Goal: Task Accomplishment & Management: Use online tool/utility

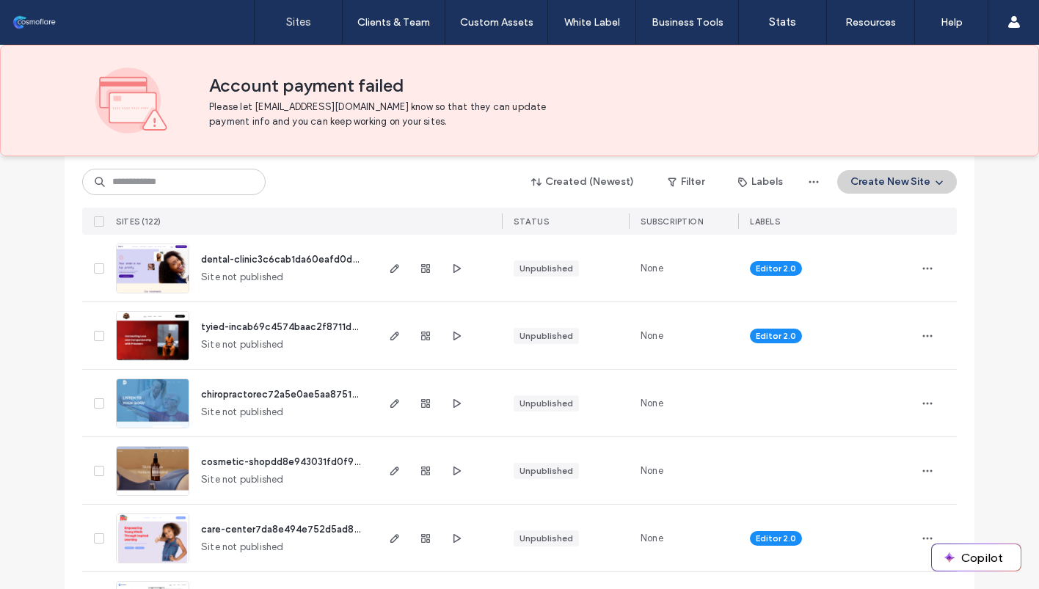
scroll to position [1680, 0]
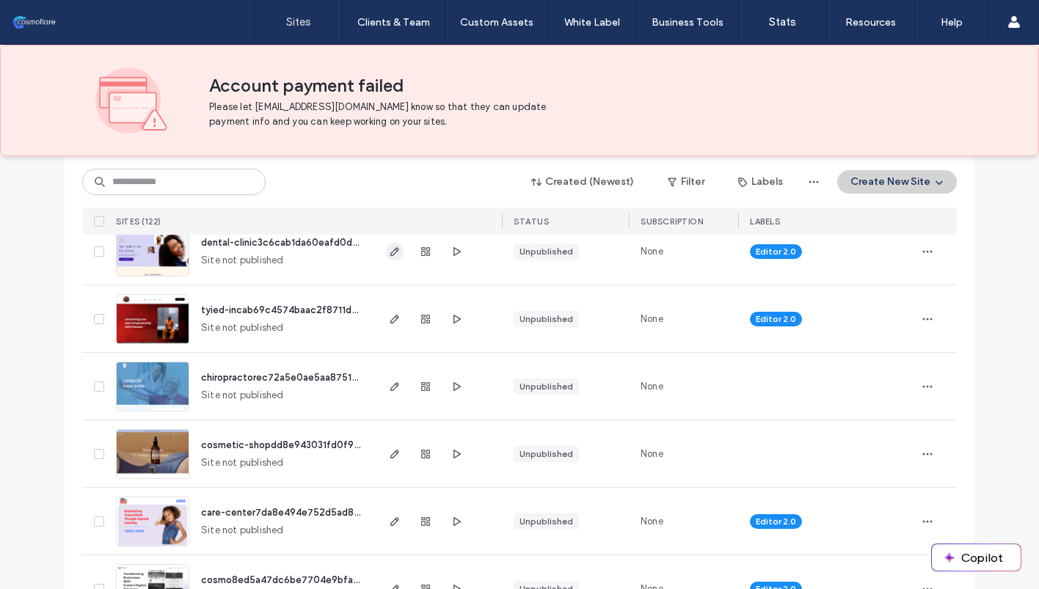
click at [389, 253] on icon "button" at bounding box center [395, 252] width 12 height 12
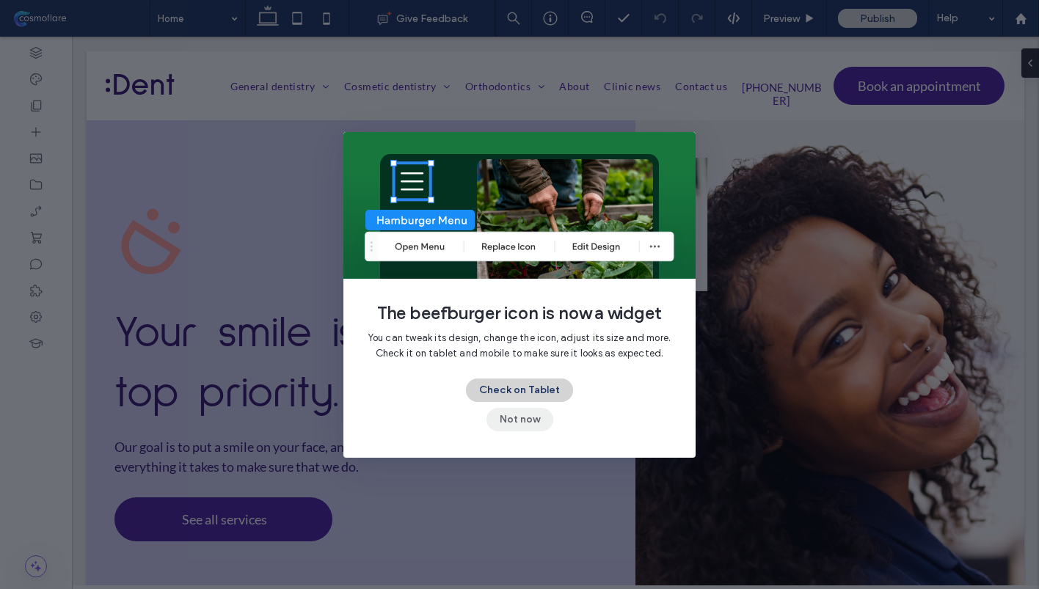
click at [521, 418] on button "Not now" at bounding box center [520, 419] width 67 height 23
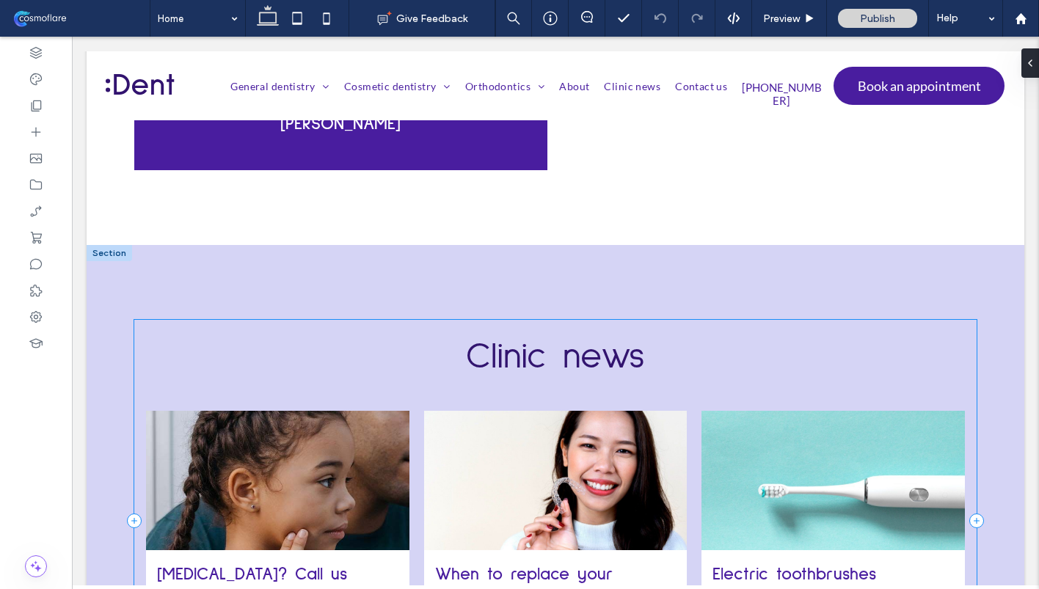
scroll to position [2925, 0]
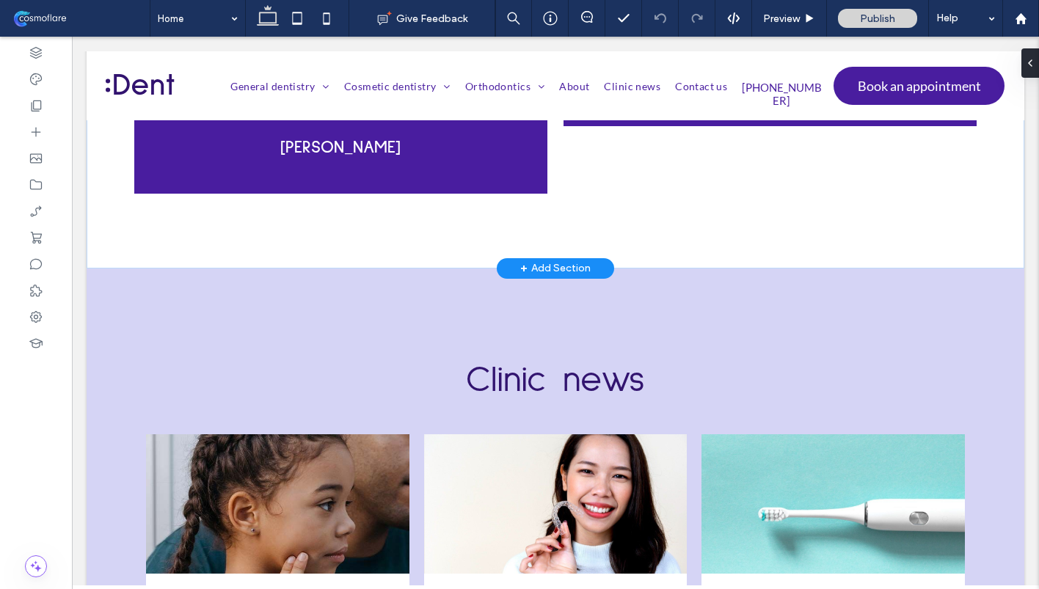
click at [544, 261] on div "+ Add Section" at bounding box center [555, 269] width 70 height 16
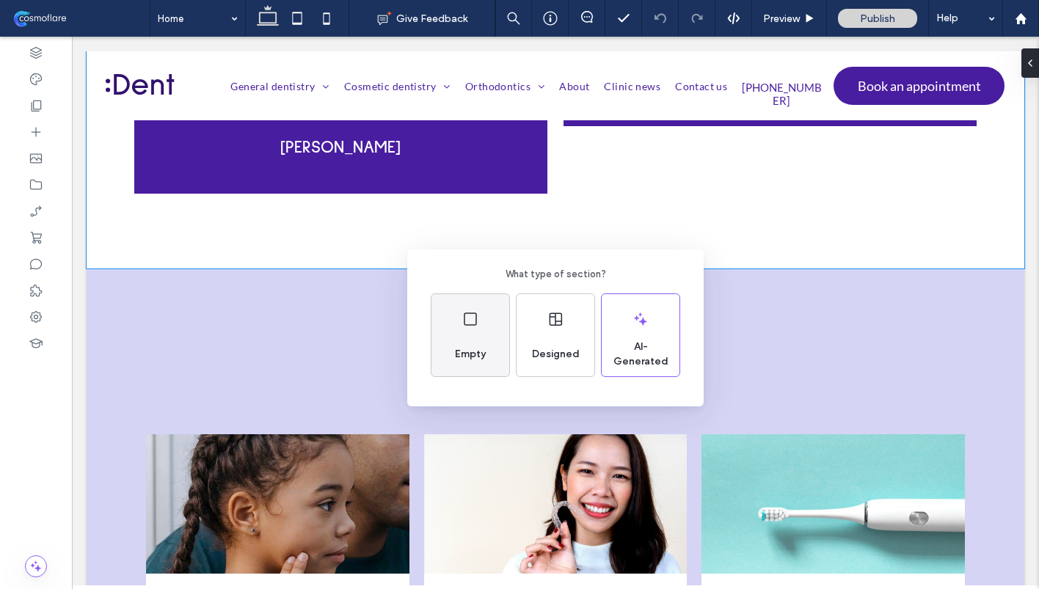
click at [489, 338] on div "Empty" at bounding box center [471, 335] width 78 height 82
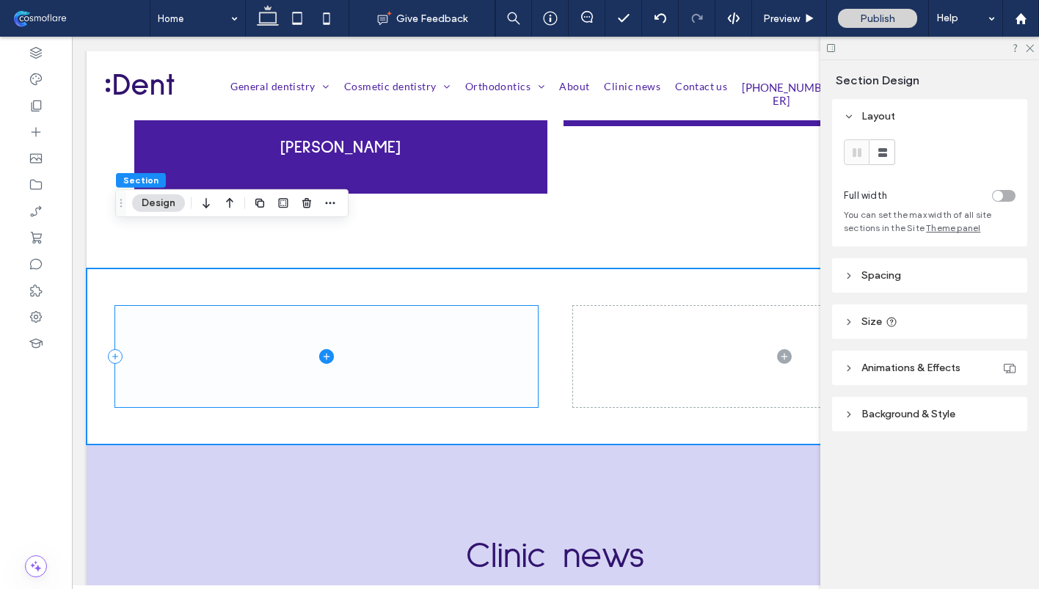
click at [491, 333] on span at bounding box center [326, 356] width 423 height 101
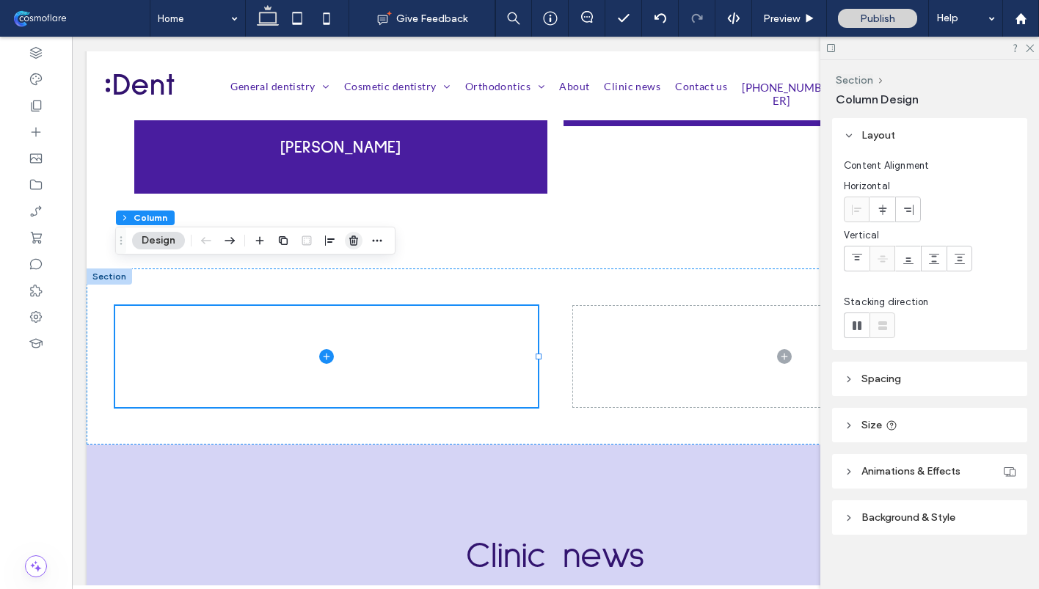
click at [349, 238] on icon "button" at bounding box center [354, 241] width 12 height 12
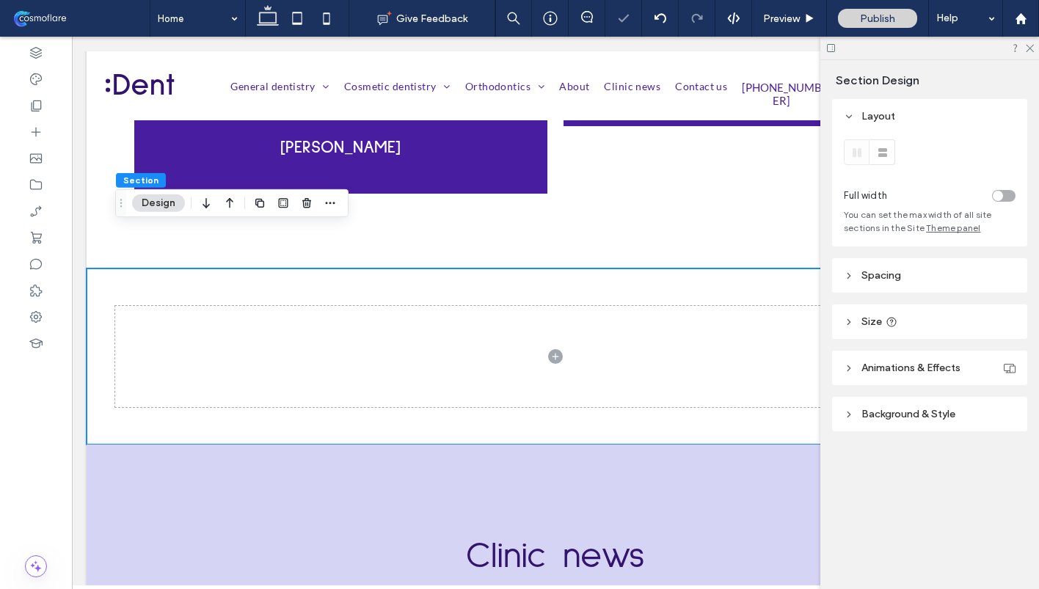
click at [156, 205] on button "Design" at bounding box center [158, 204] width 53 height 18
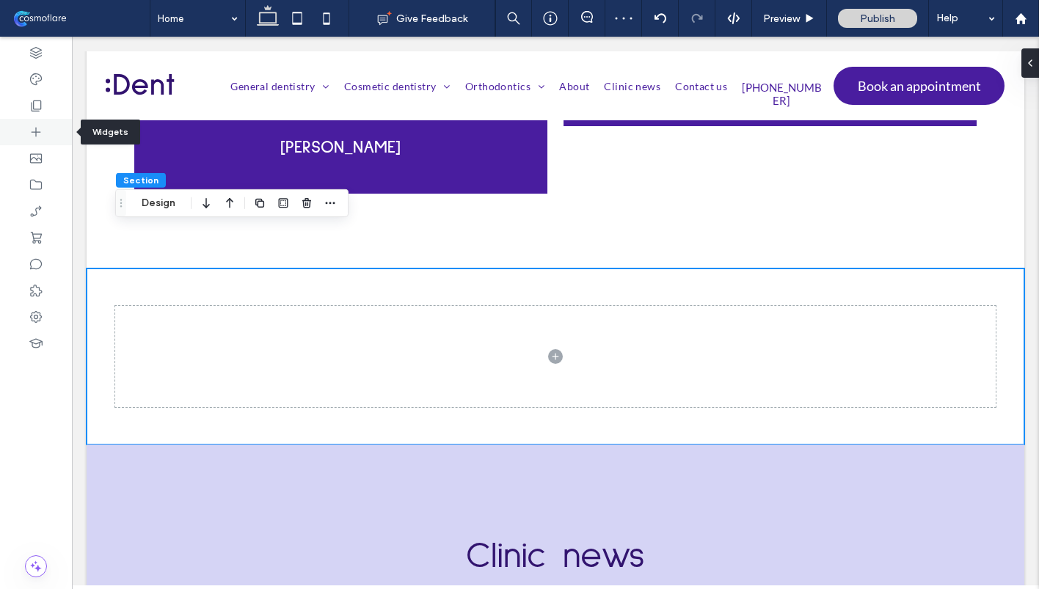
click at [29, 121] on div at bounding box center [36, 132] width 72 height 26
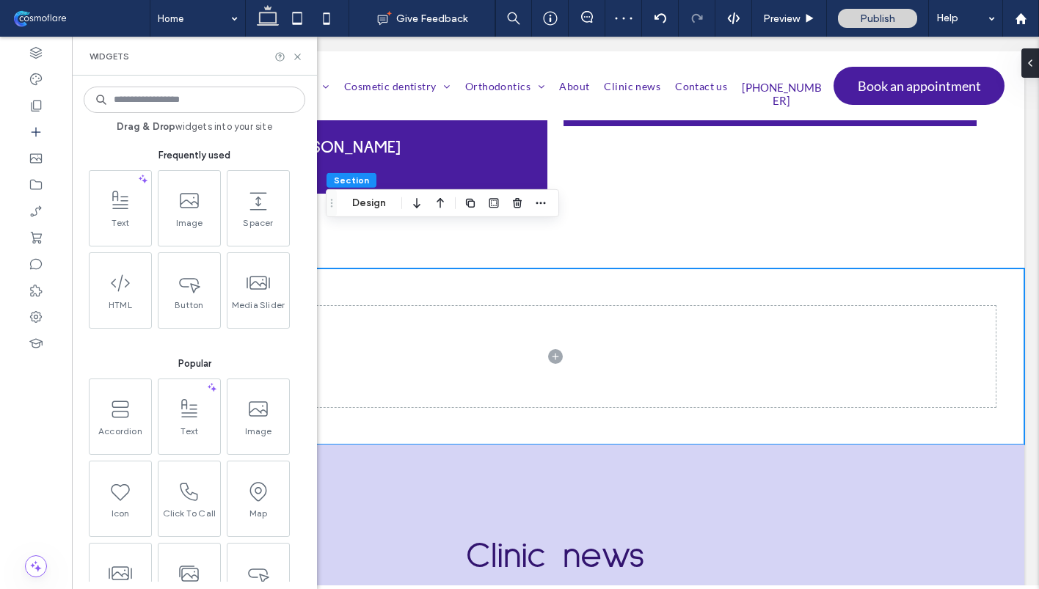
click at [98, 332] on div "Text Image Spacer HTML Button Media Slider" at bounding box center [196, 252] width 222 height 164
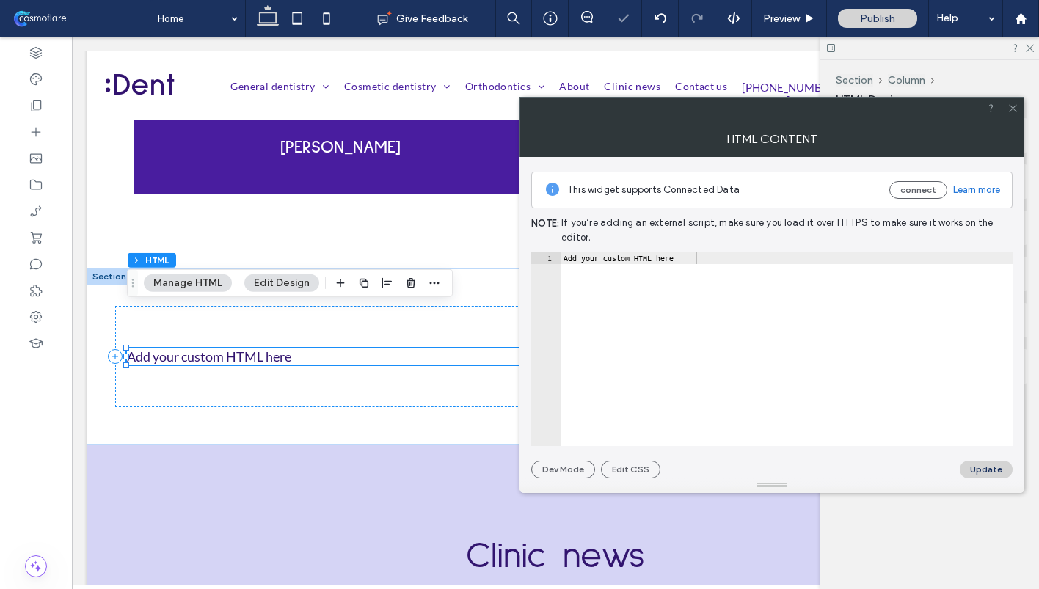
click at [707, 250] on div "This widget supports Connected Data connect Learn more Note: If you’re adding a…" at bounding box center [772, 318] width 482 height 322
type textarea "**********"
click at [706, 256] on div "Add your custom HTML here" at bounding box center [787, 361] width 453 height 217
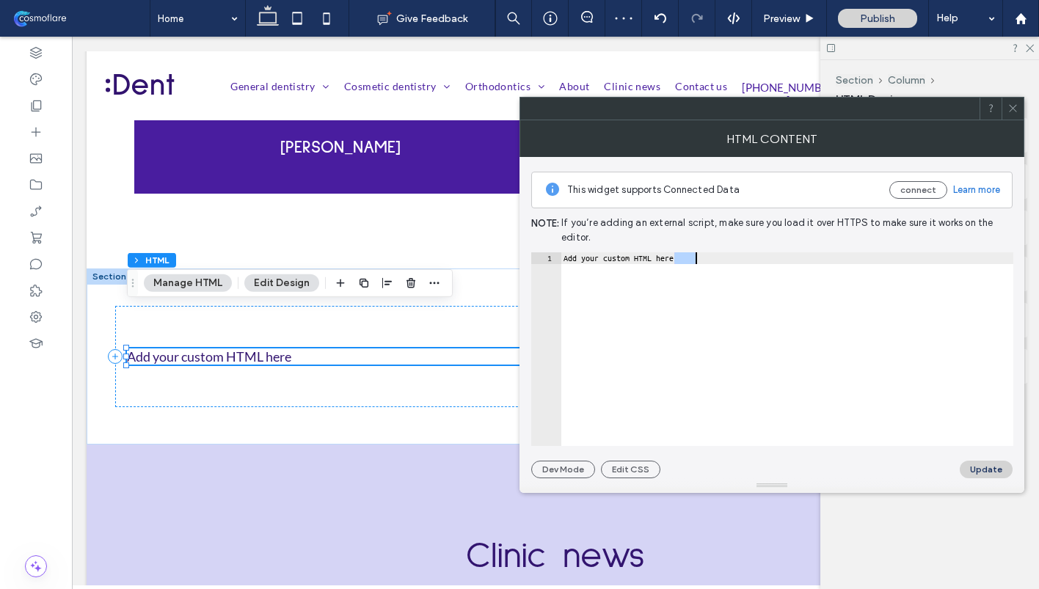
click at [706, 256] on div "Add your custom HTML here" at bounding box center [787, 361] width 453 height 217
click at [996, 472] on button "Update" at bounding box center [986, 470] width 53 height 18
click at [592, 257] on div "Circle(100, 150, 50, fill='red')" at bounding box center [787, 361] width 453 height 217
click at [599, 259] on div "Circle(100, 150, 50, fill='red')" at bounding box center [787, 361] width 453 height 217
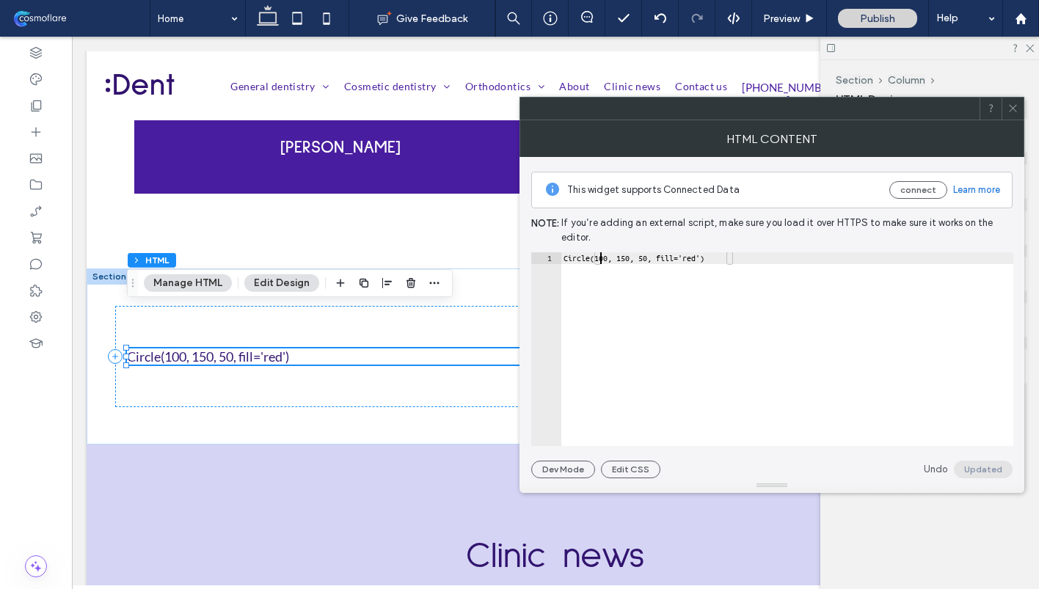
click at [597, 258] on div "Circle(100, 150, 50, fill='red')" at bounding box center [787, 361] width 453 height 217
click at [974, 465] on button "Update" at bounding box center [986, 470] width 53 height 18
click at [598, 258] on div "Circle (100, 150, 50, fill='red')" at bounding box center [787, 361] width 453 height 217
type textarea "**********"
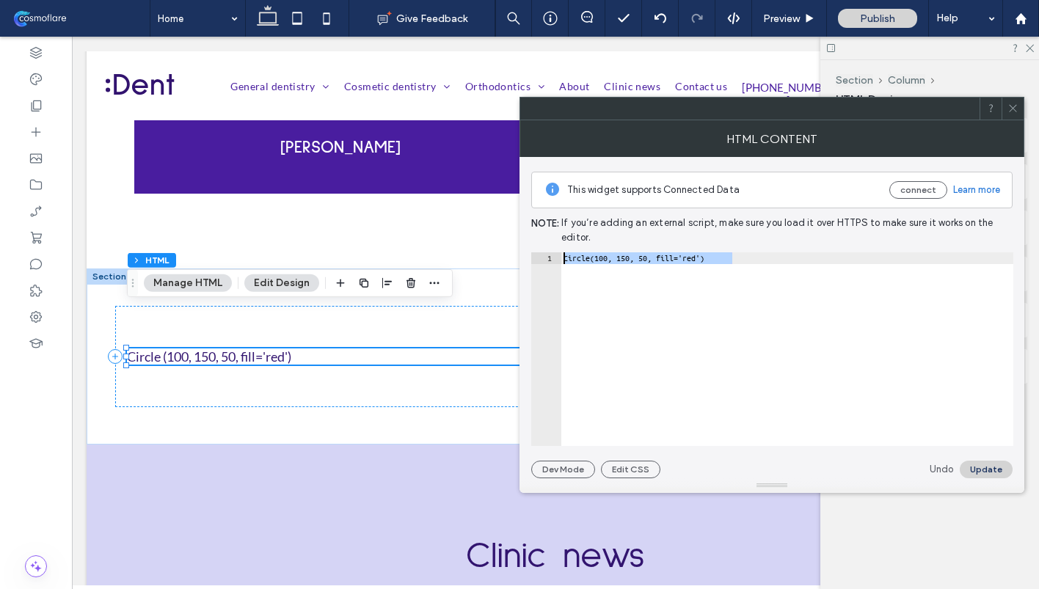
drag, startPoint x: 751, startPoint y: 262, endPoint x: 561, endPoint y: 255, distance: 190.2
click at [562, 255] on div "Circle(100, 150, 50, fill='red')" at bounding box center [787, 361] width 453 height 217
type textarea "*"
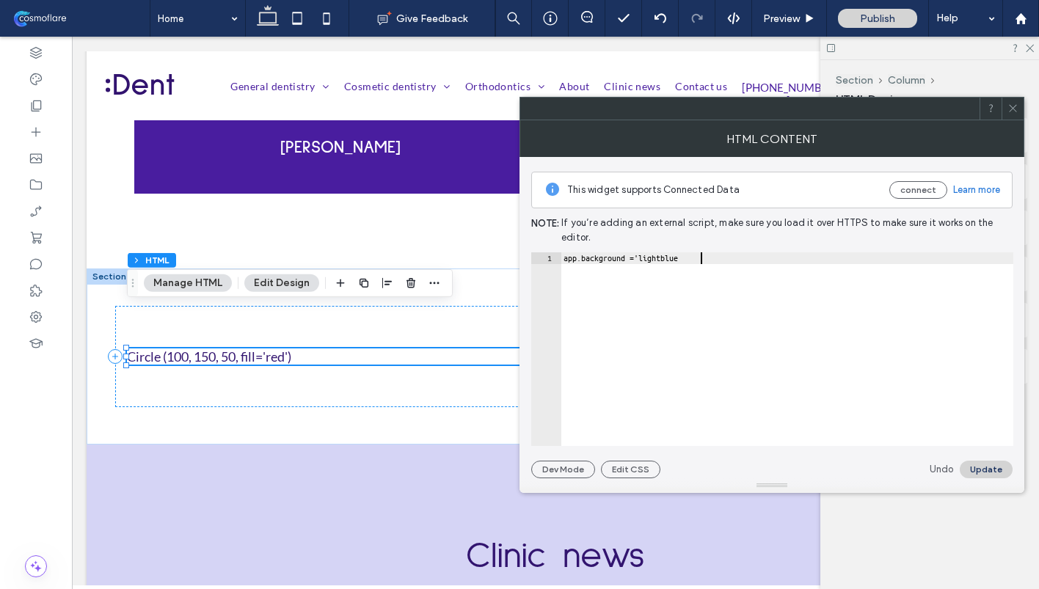
type textarea "**********"
click at [992, 468] on button "Update" at bounding box center [986, 470] width 53 height 18
click at [708, 262] on div "app.background ='lightblue'" at bounding box center [787, 361] width 453 height 217
click at [650, 259] on div "app.background ='lightblue'" at bounding box center [787, 361] width 453 height 217
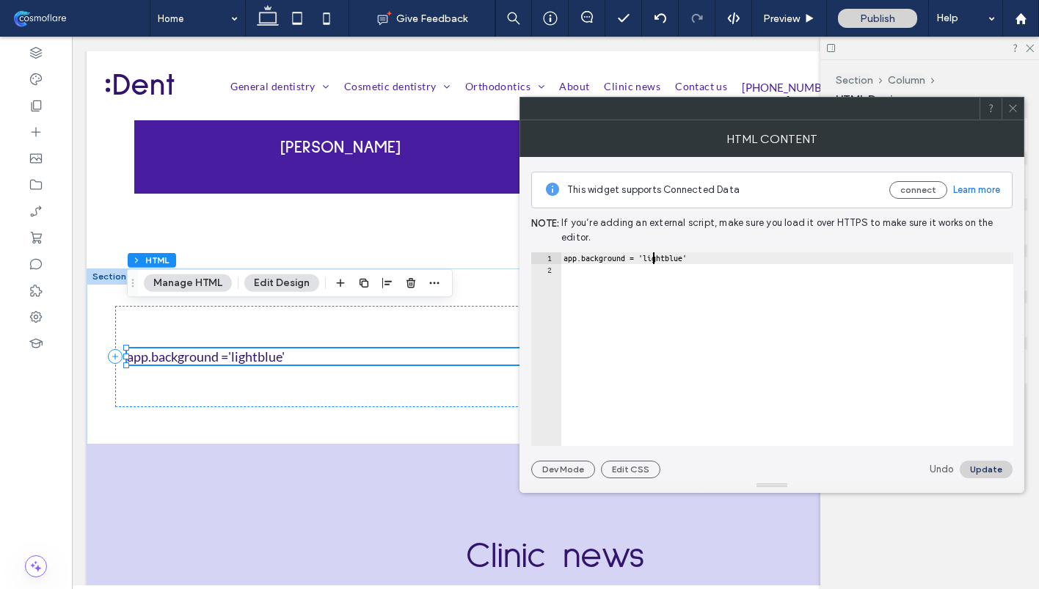
scroll to position [0, 7]
click at [982, 465] on button "Update" at bounding box center [986, 470] width 53 height 18
click at [686, 259] on div "app.background = 'lightblue'" at bounding box center [787, 361] width 453 height 217
click at [997, 468] on button "Update" at bounding box center [986, 470] width 53 height 18
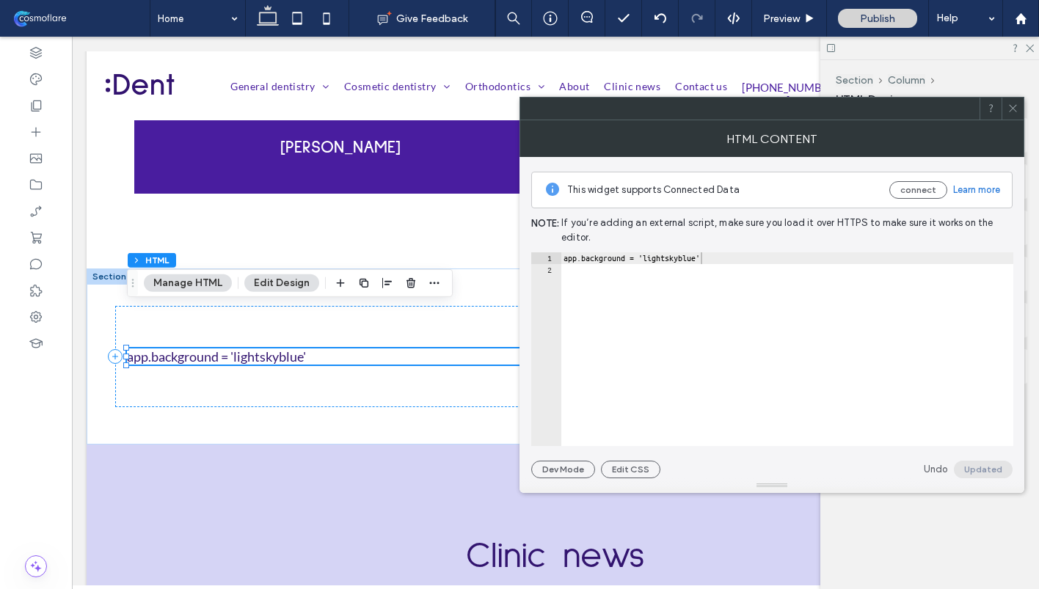
click at [606, 264] on div "app.background = 'lightskyblue'" at bounding box center [787, 361] width 453 height 217
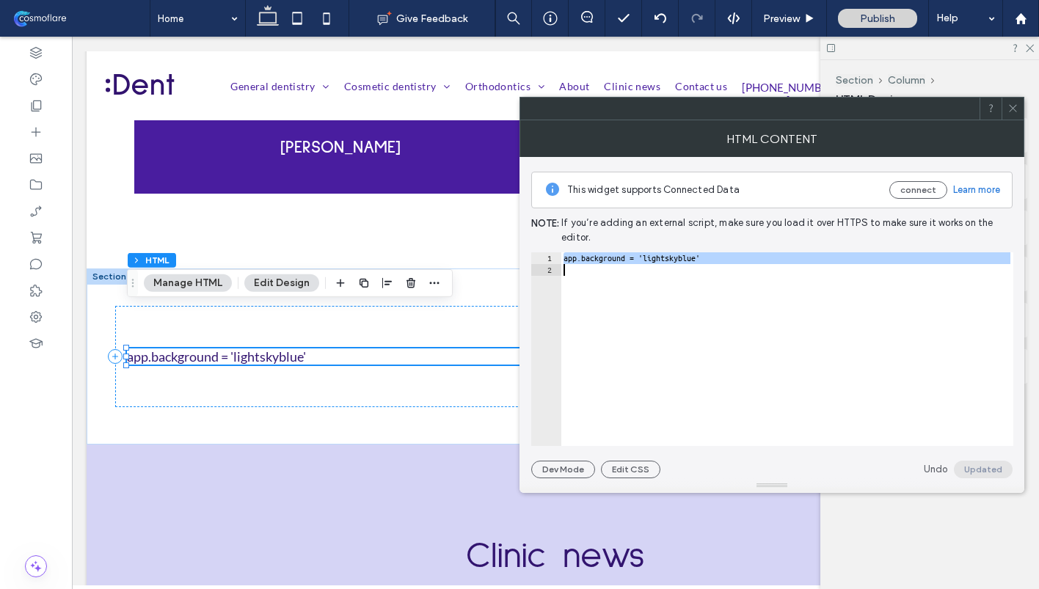
click at [606, 264] on div "app.background = 'lightskyblue'" at bounding box center [787, 361] width 453 height 217
type textarea "**********"
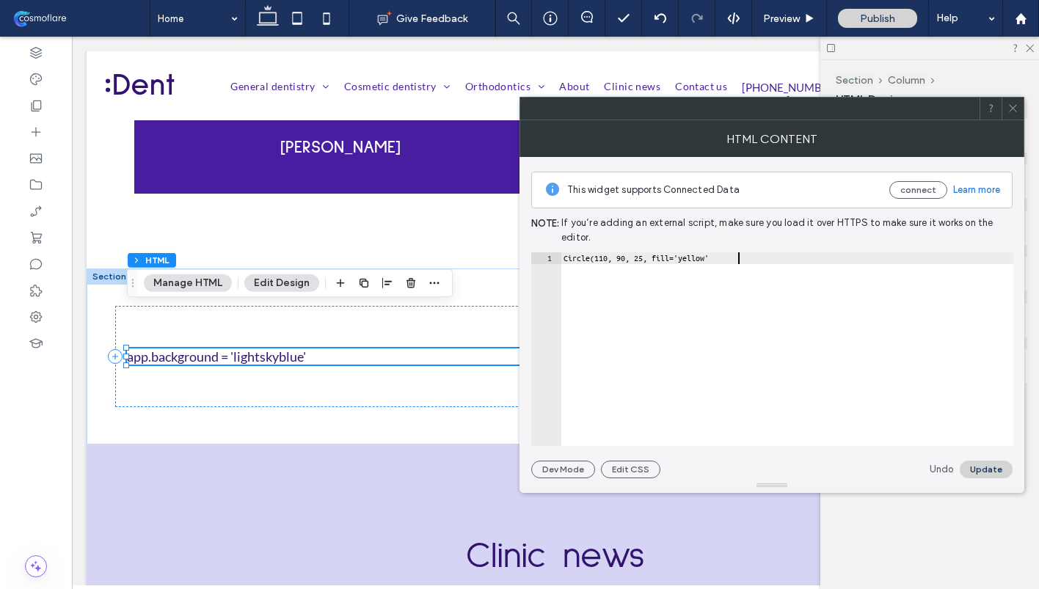
scroll to position [0, 13]
type textarea "**********"
click at [1003, 471] on button "Update" at bounding box center [986, 470] width 53 height 18
click at [1013, 106] on icon at bounding box center [1013, 108] width 11 height 11
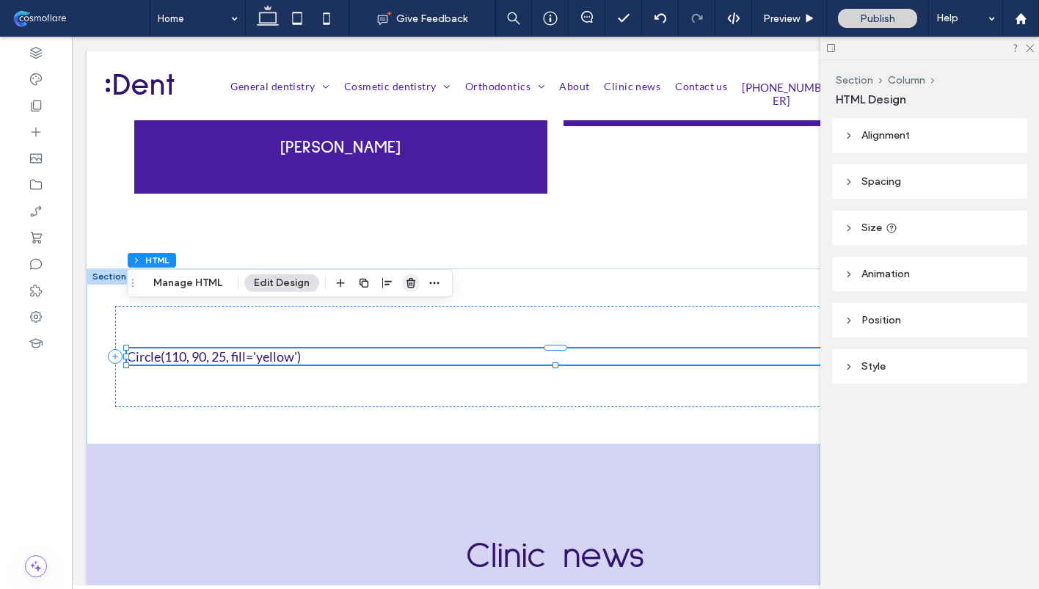
click at [413, 280] on icon "button" at bounding box center [411, 283] width 12 height 12
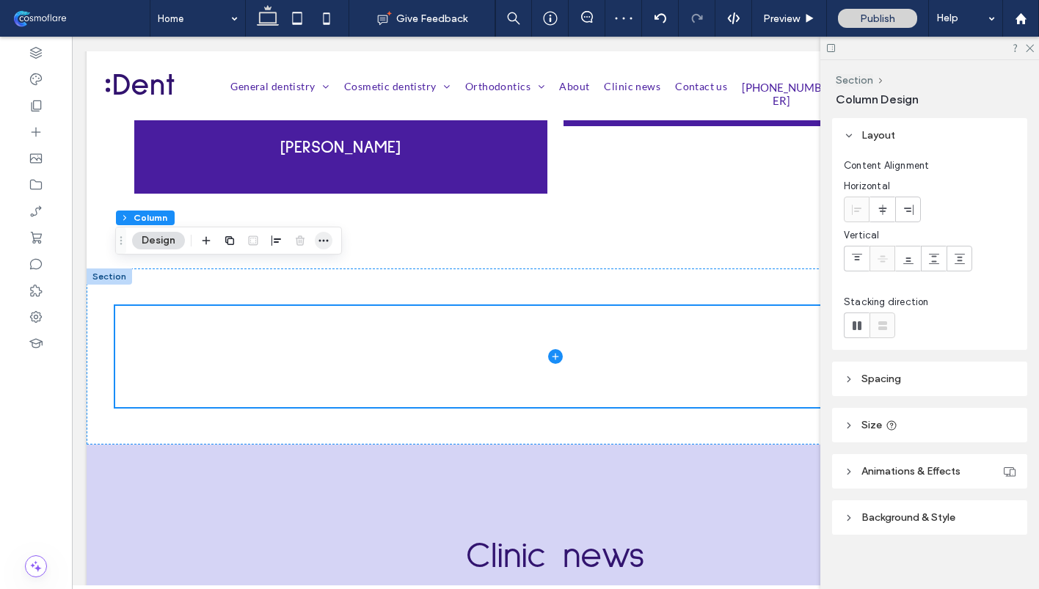
click at [322, 249] on span "button" at bounding box center [324, 241] width 18 height 18
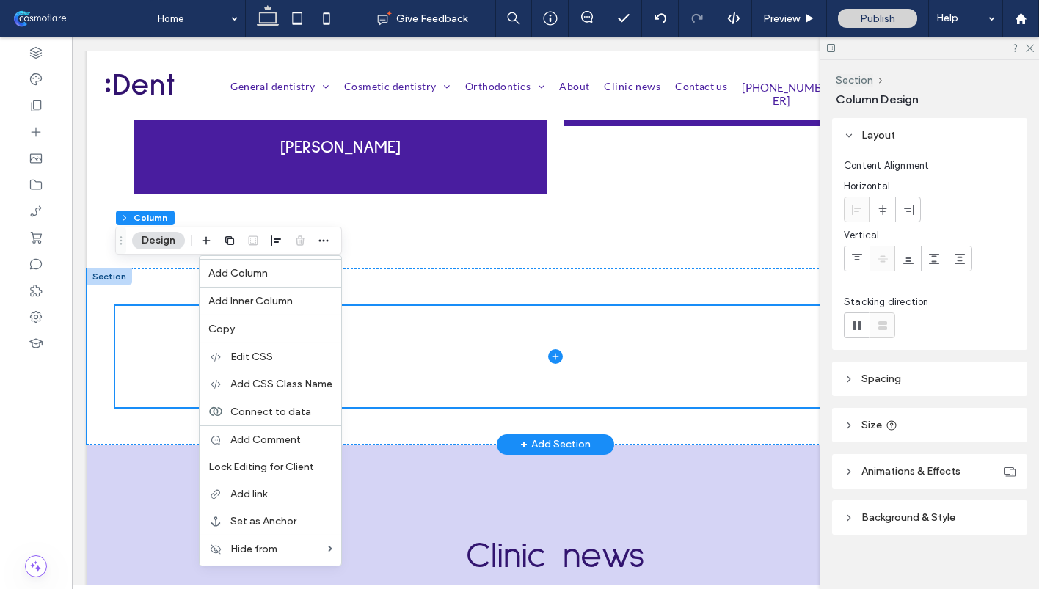
click at [346, 269] on div at bounding box center [555, 357] width 881 height 176
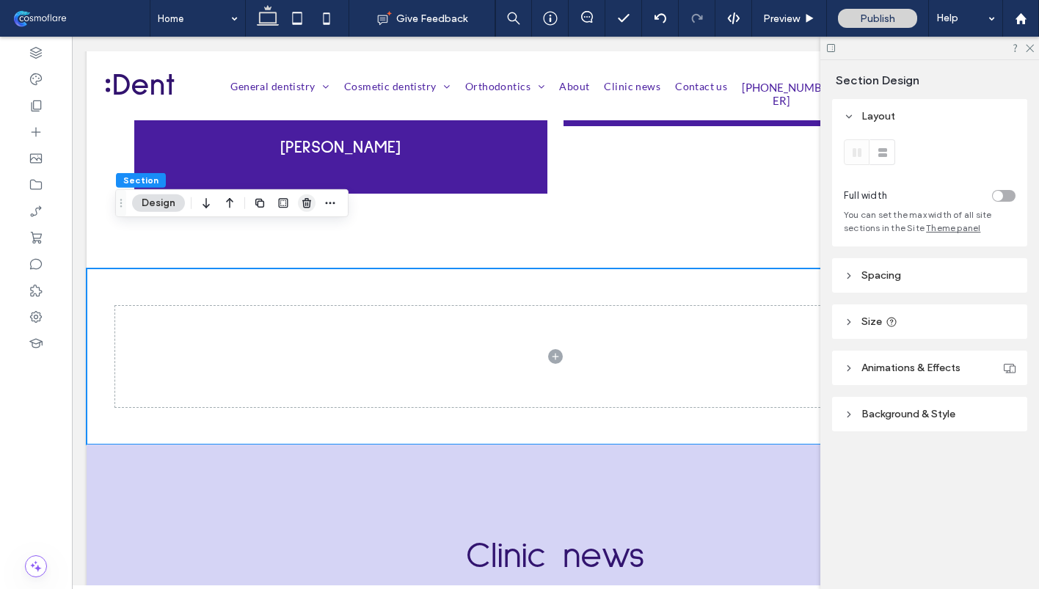
click at [303, 198] on icon "button" at bounding box center [307, 203] width 12 height 12
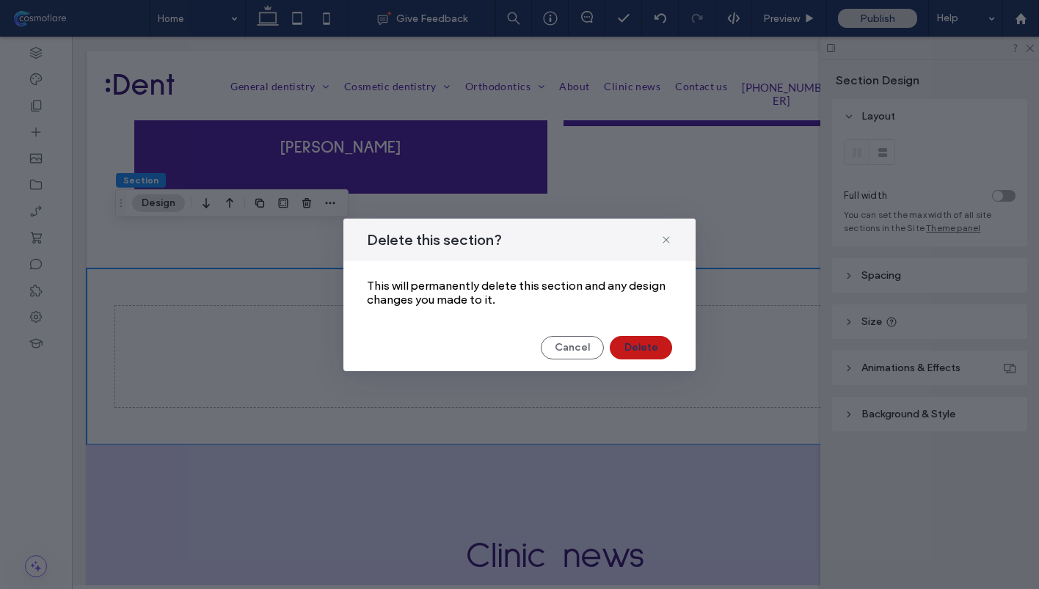
click at [636, 355] on button "Delete" at bounding box center [641, 347] width 62 height 23
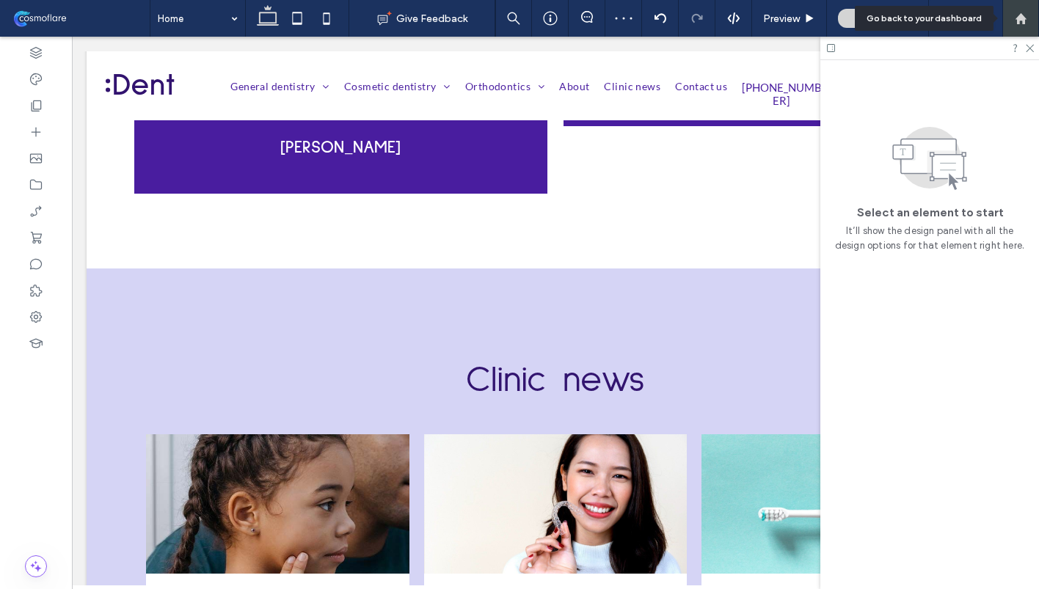
click at [1023, 11] on div at bounding box center [1021, 18] width 37 height 37
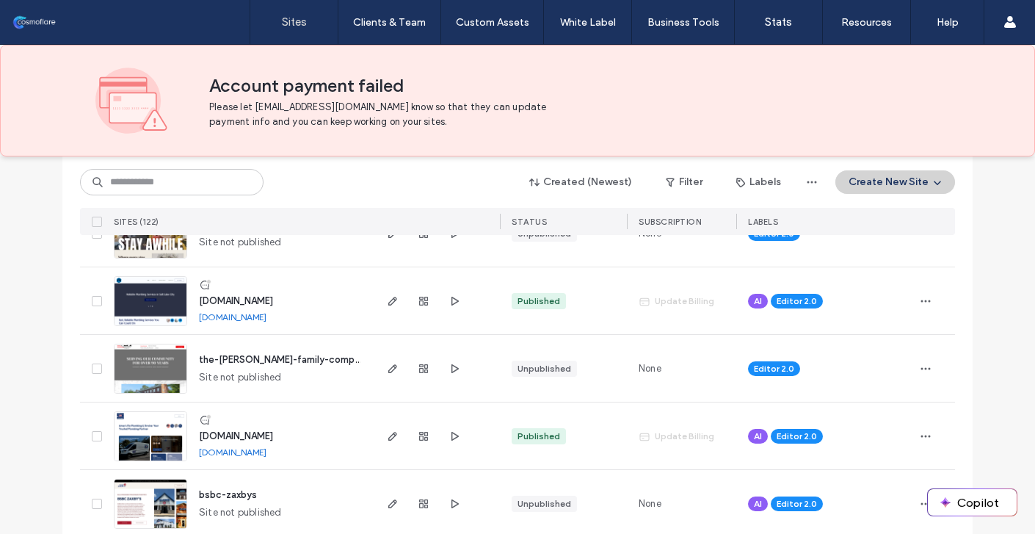
scroll to position [487, 0]
